Goal: Information Seeking & Learning: Learn about a topic

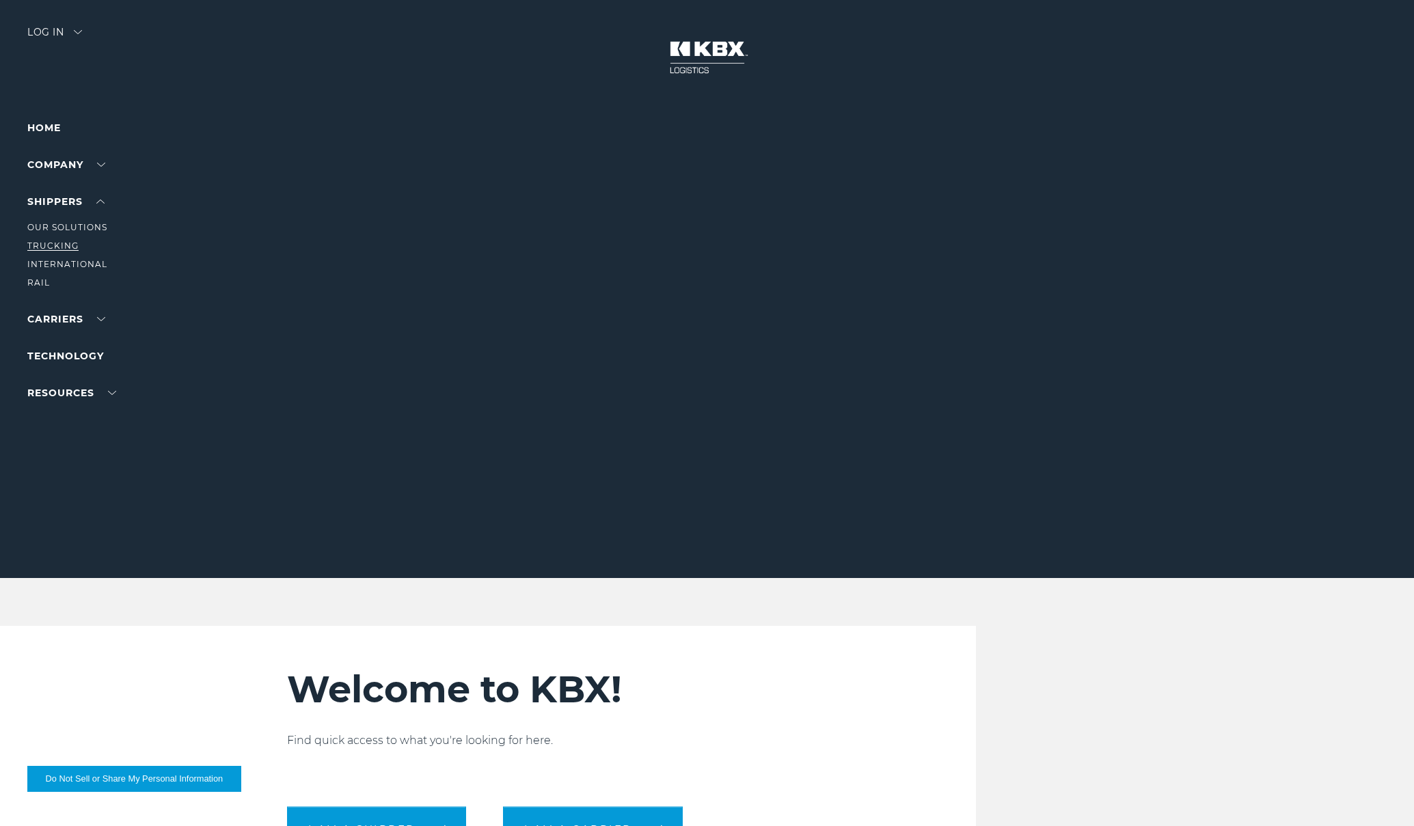
click at [68, 244] on link "Trucking" at bounding box center [52, 246] width 51 height 10
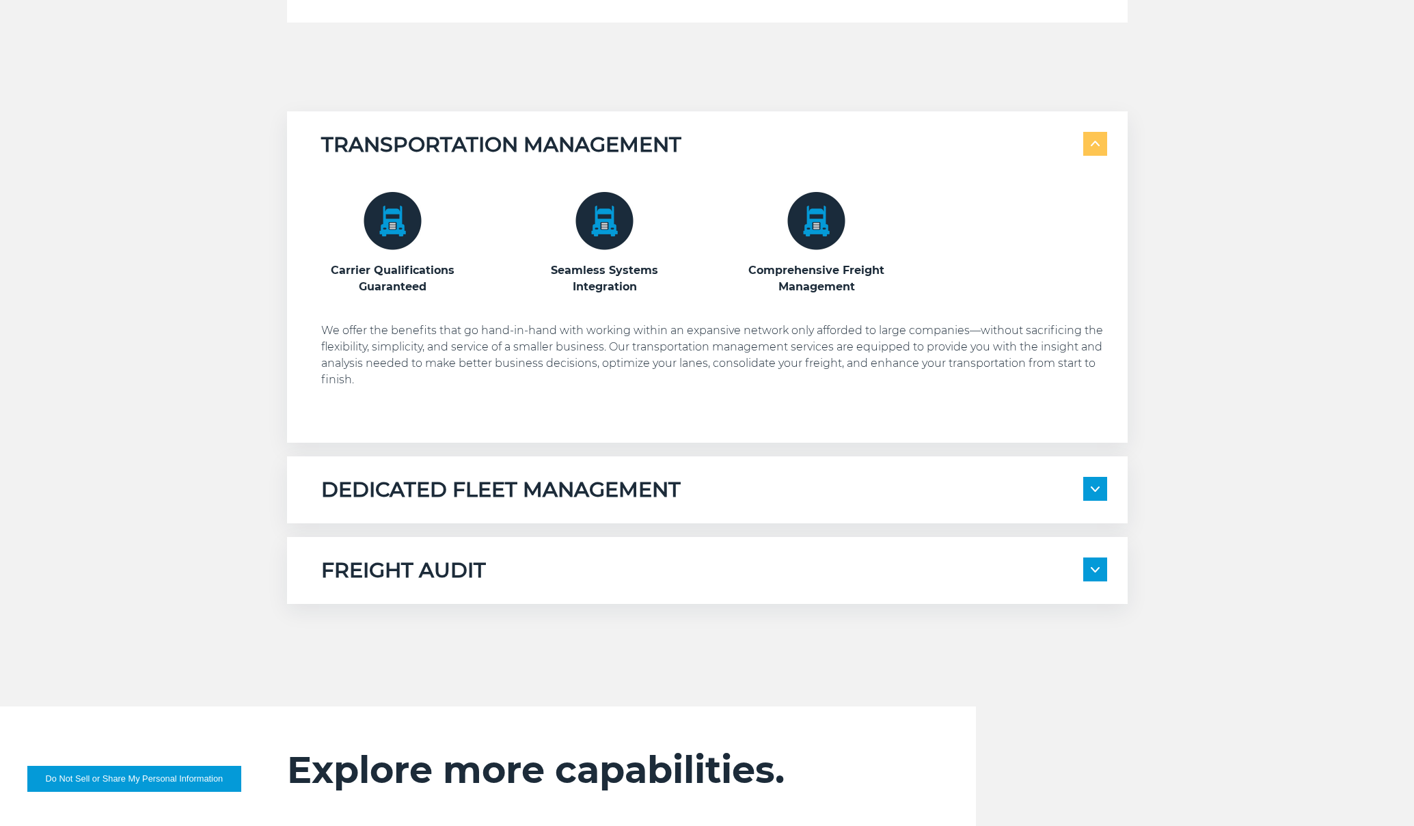
scroll to position [895, 0]
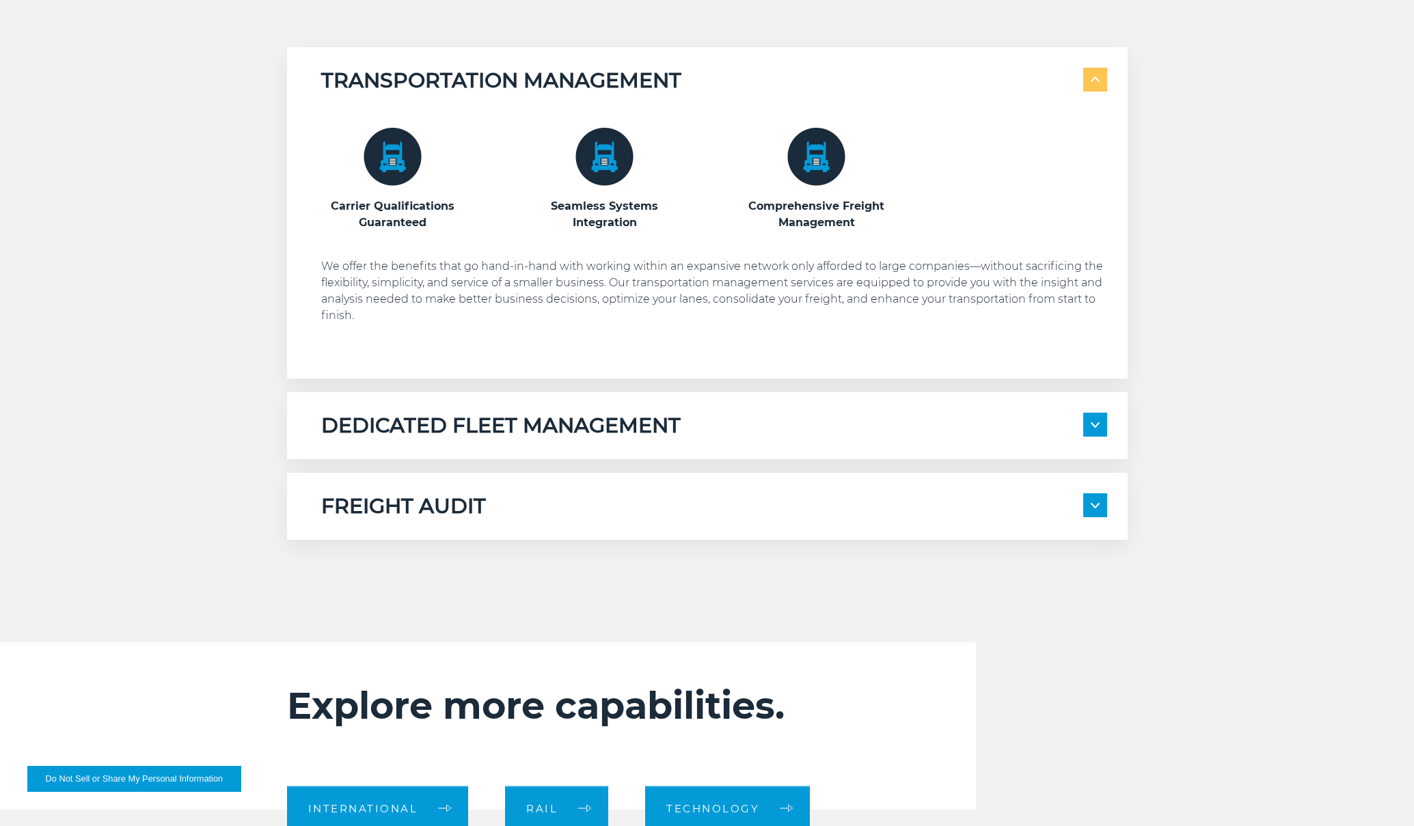
click at [1088, 426] on span at bounding box center [1095, 425] width 24 height 24
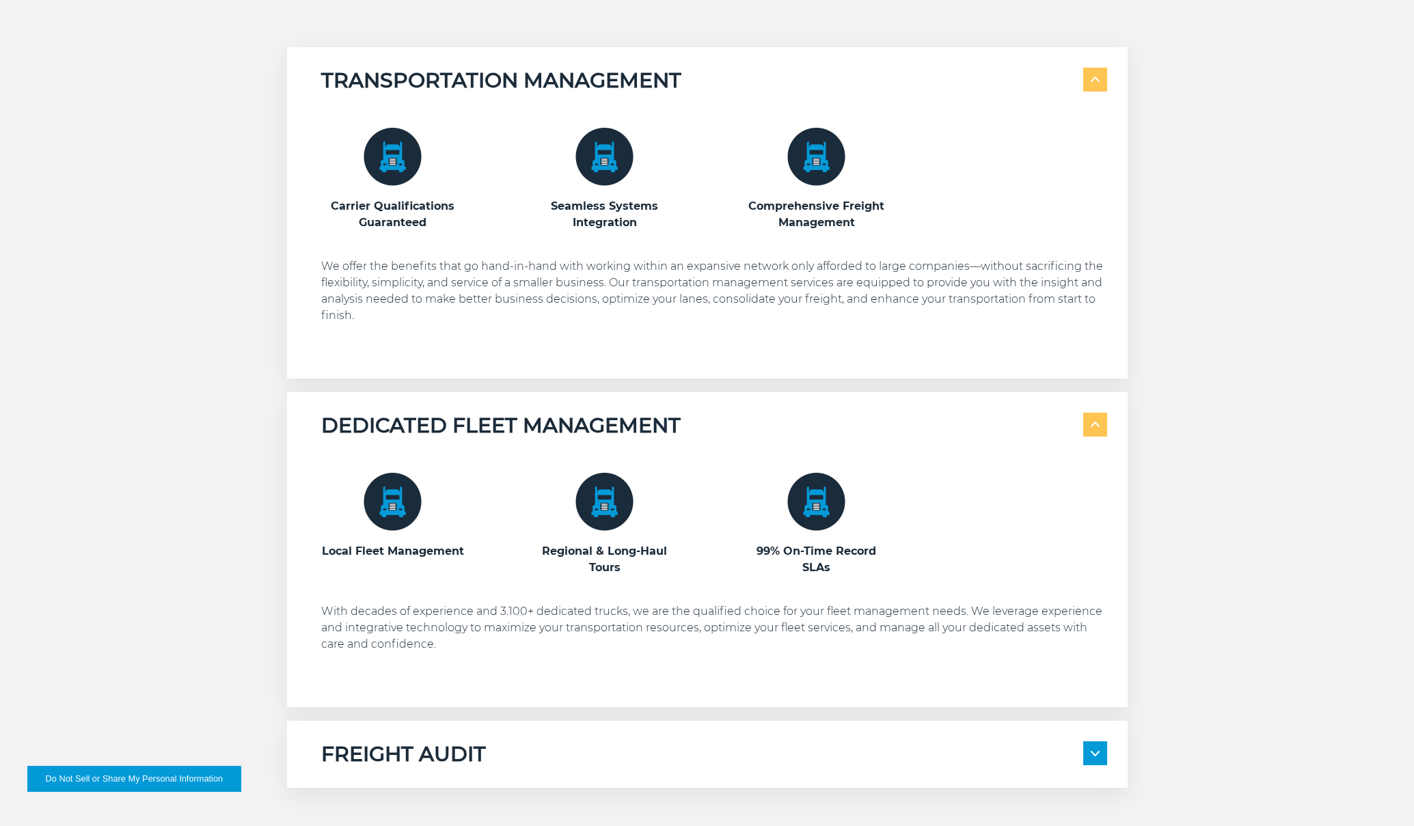
click at [605, 553] on h3 "Regional & Long-Haul Tours" at bounding box center [605, 559] width 144 height 33
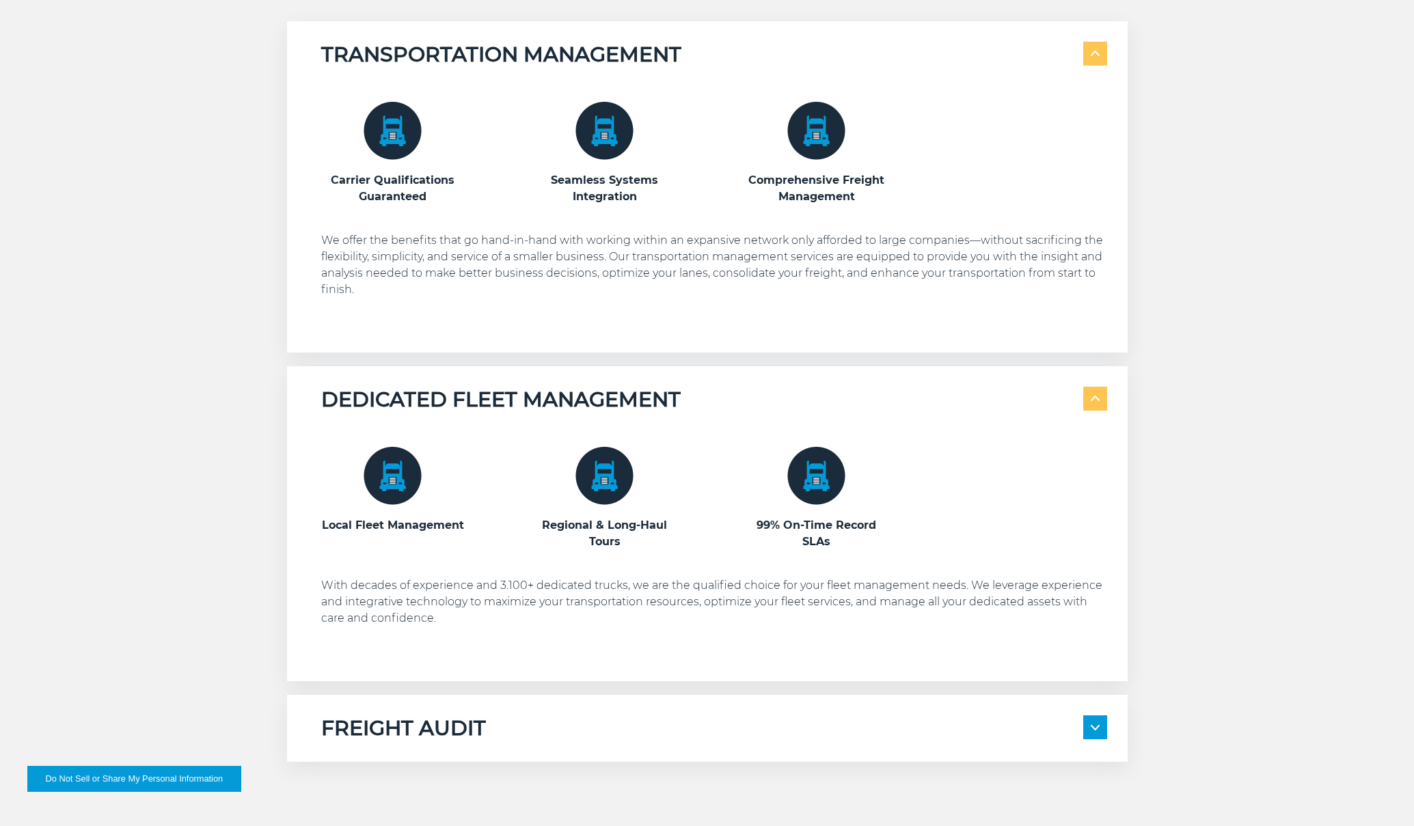
scroll to position [923, 0]
click at [1087, 715] on span at bounding box center [1095, 726] width 24 height 24
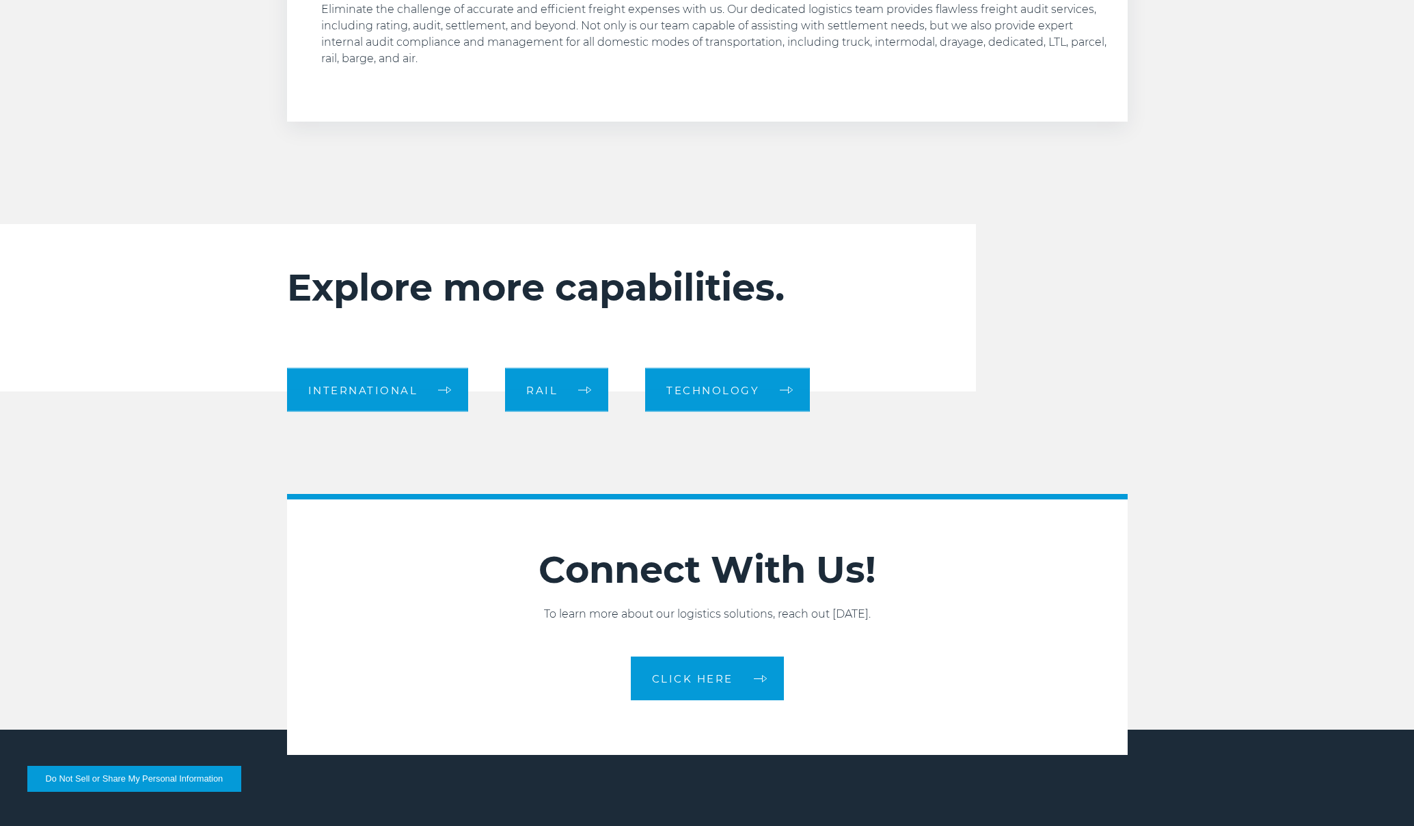
scroll to position [1853, 0]
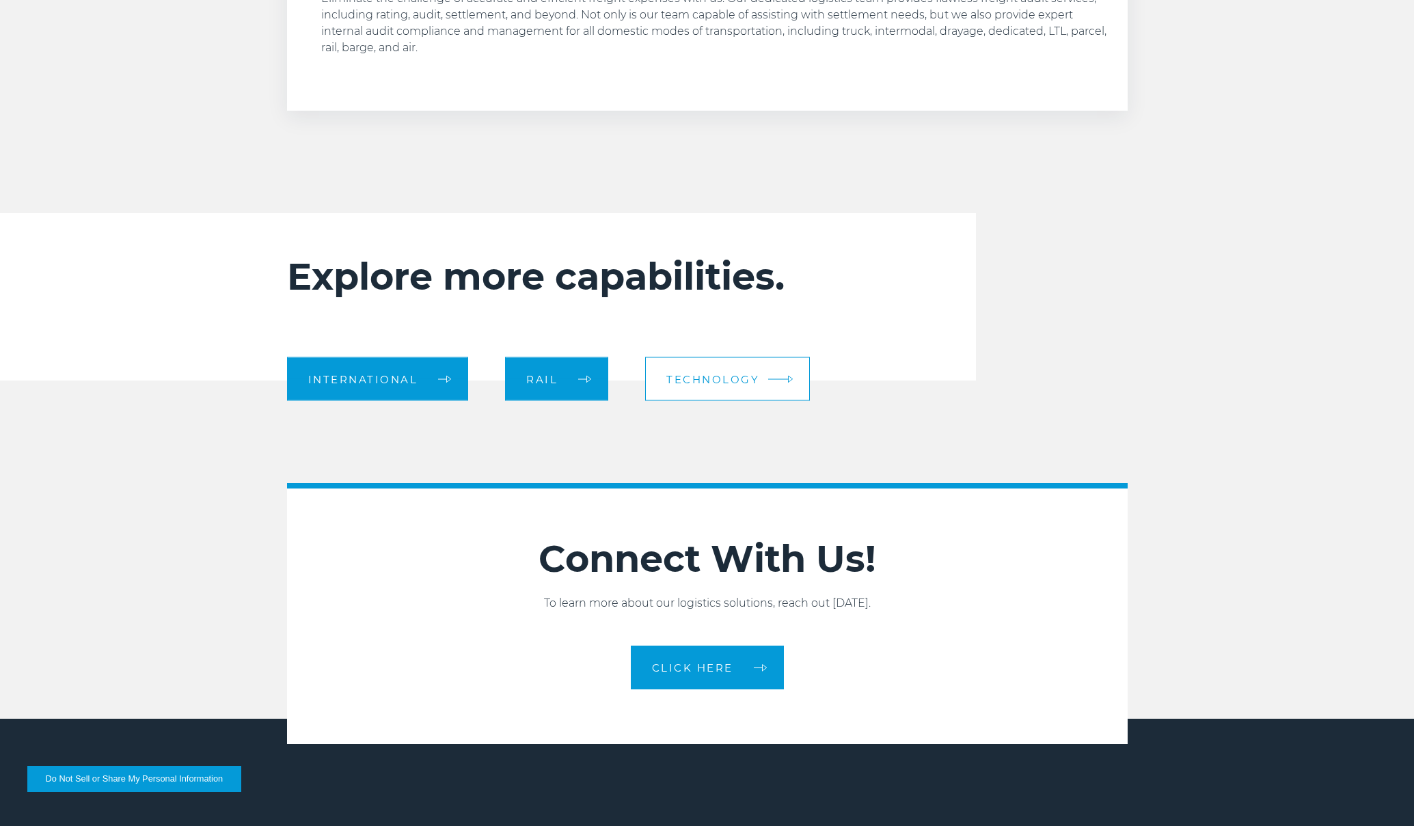
click at [763, 372] on link "Technology" at bounding box center [727, 379] width 165 height 44
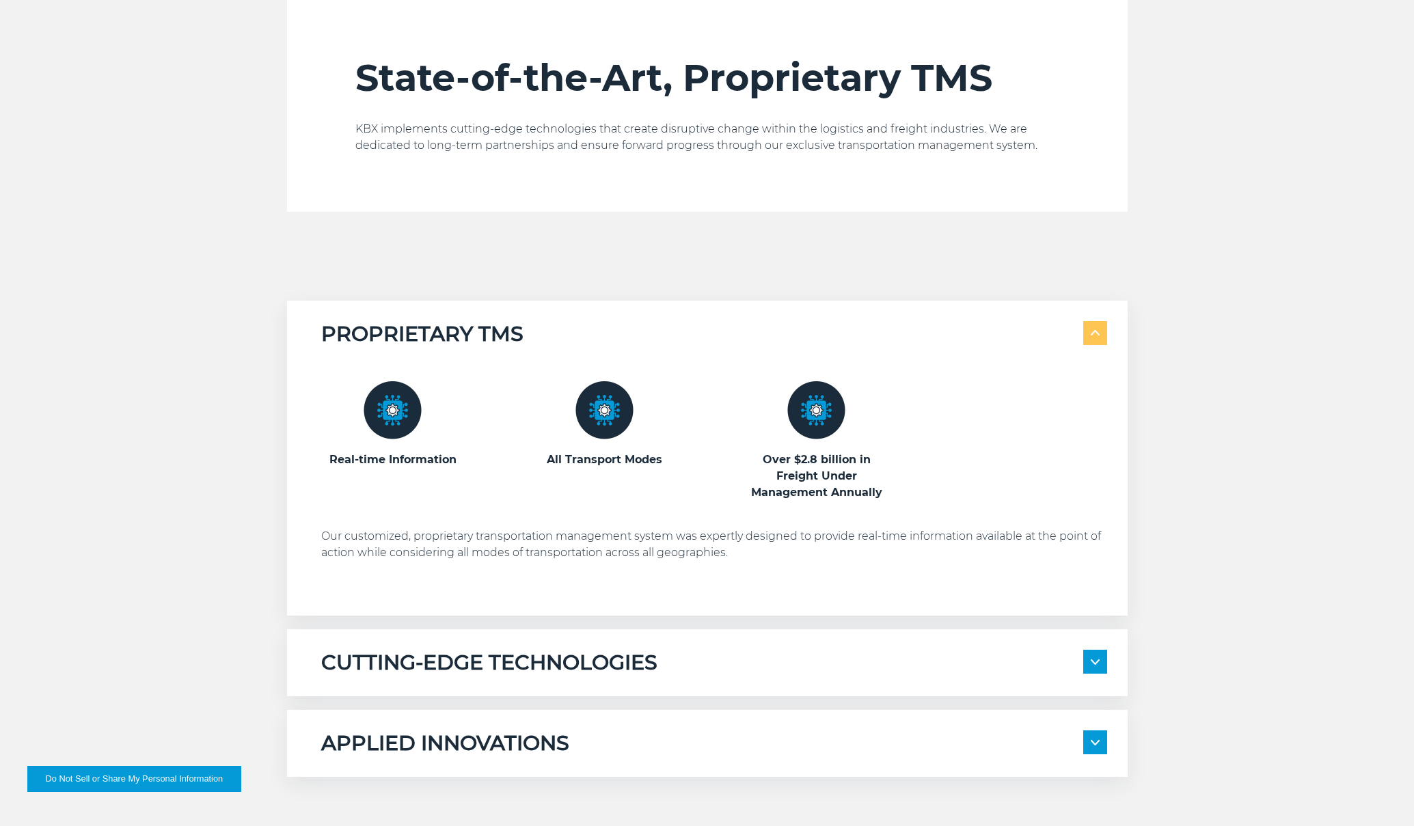
scroll to position [625, 0]
click at [810, 636] on div "CUTTING-EDGE TECHNOLOGIES Transportation Management System KBX Track" at bounding box center [707, 663] width 841 height 67
click at [1083, 650] on div "CUTTING-EDGE TECHNOLOGIES Transportation Management System KBX Track" at bounding box center [707, 663] width 841 height 67
click at [1087, 653] on span at bounding box center [1095, 663] width 24 height 24
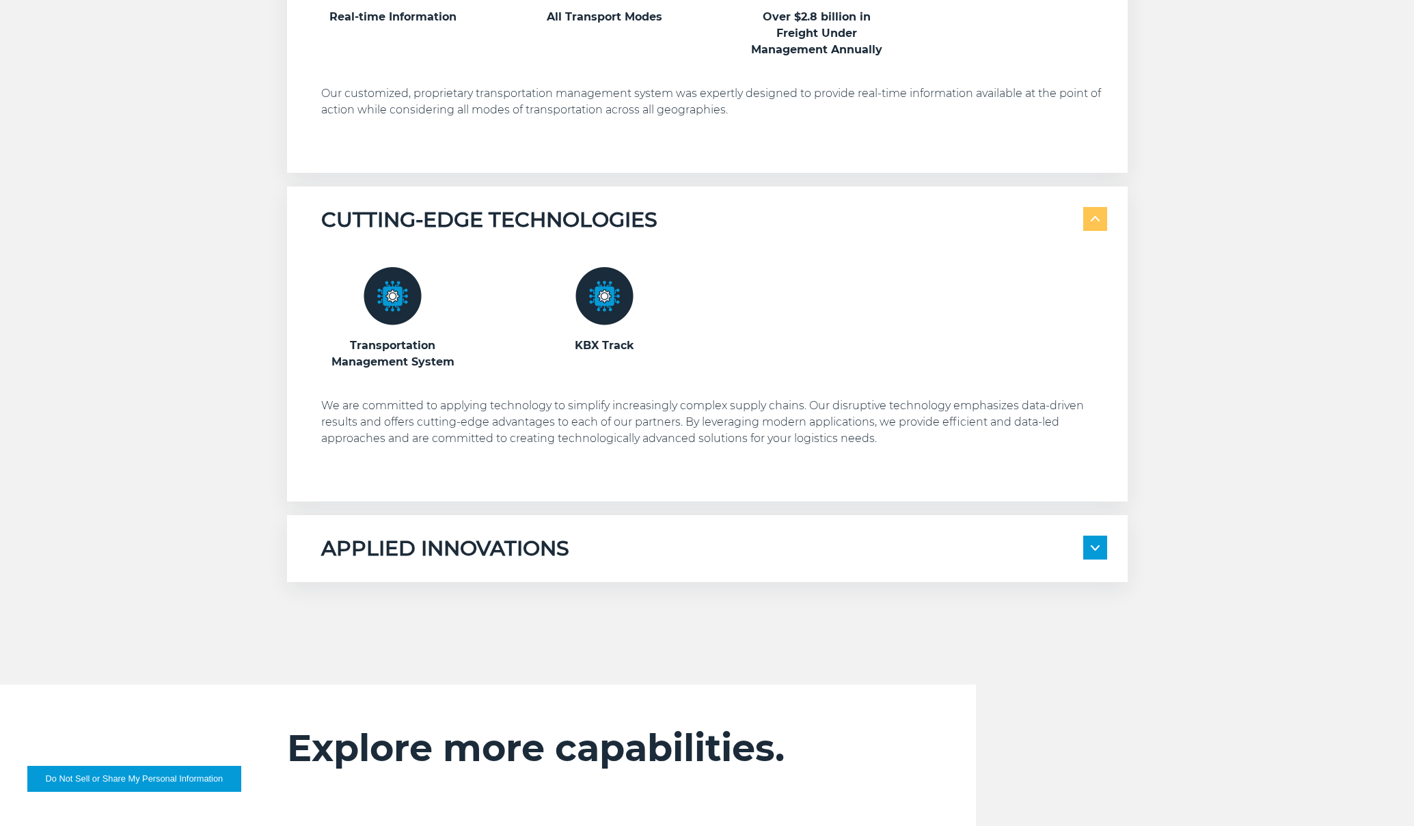
scroll to position [1077, 0]
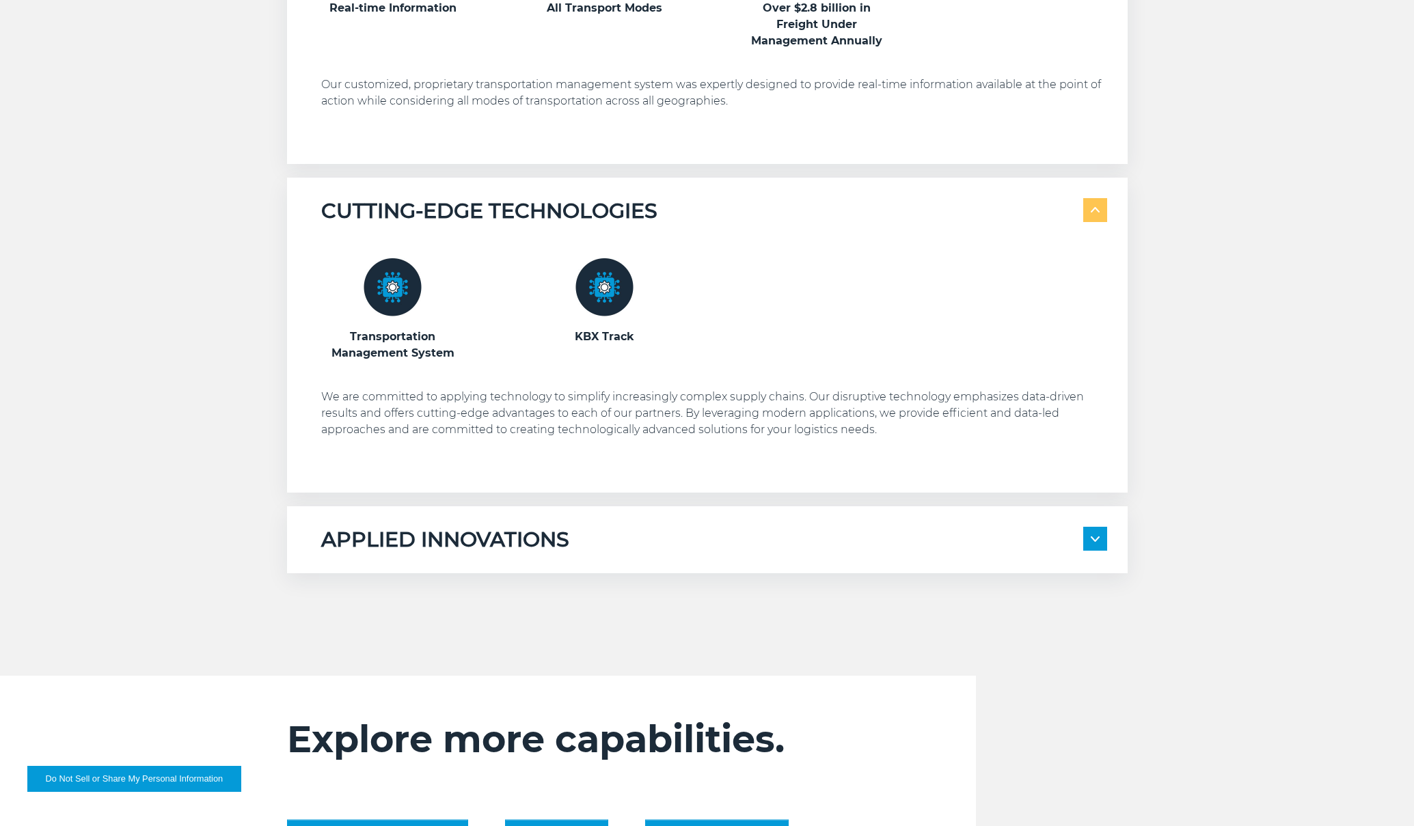
click at [1084, 539] on span at bounding box center [1095, 539] width 24 height 24
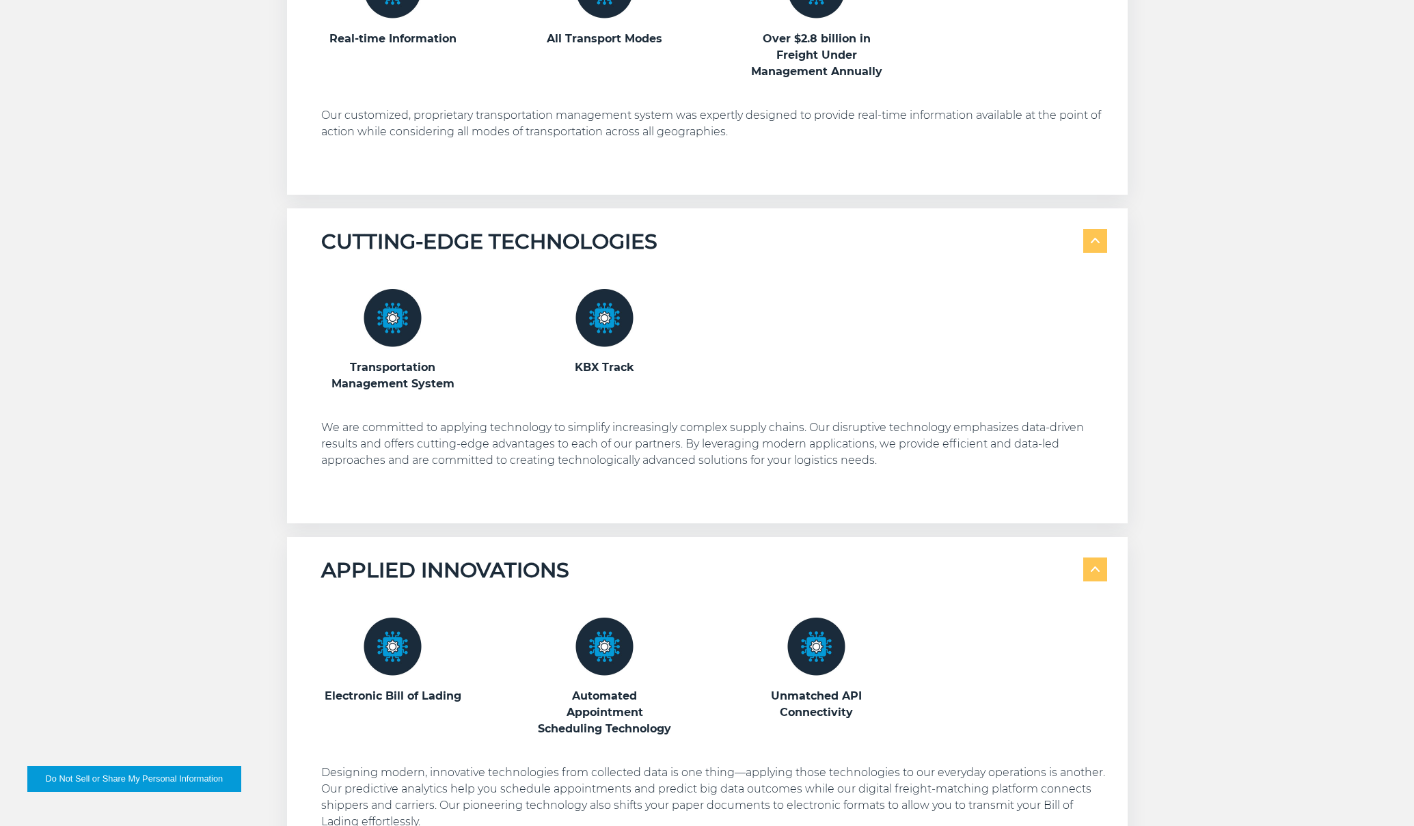
scroll to position [1097, 0]
